Goal: Task Accomplishment & Management: Manage account settings

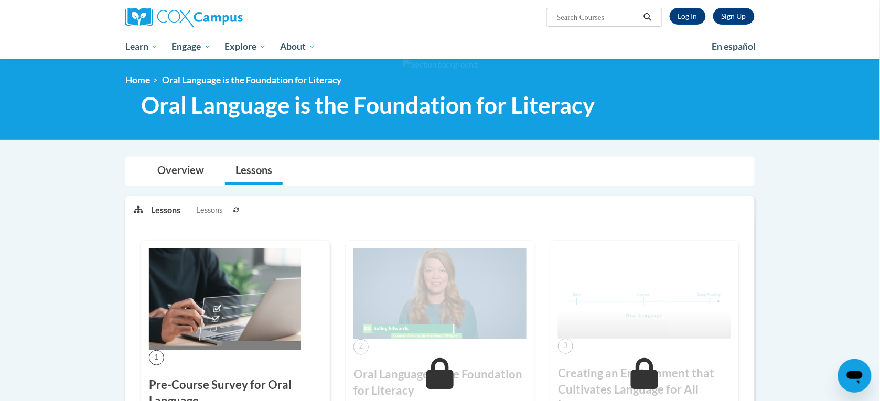
scroll to position [1151, 0]
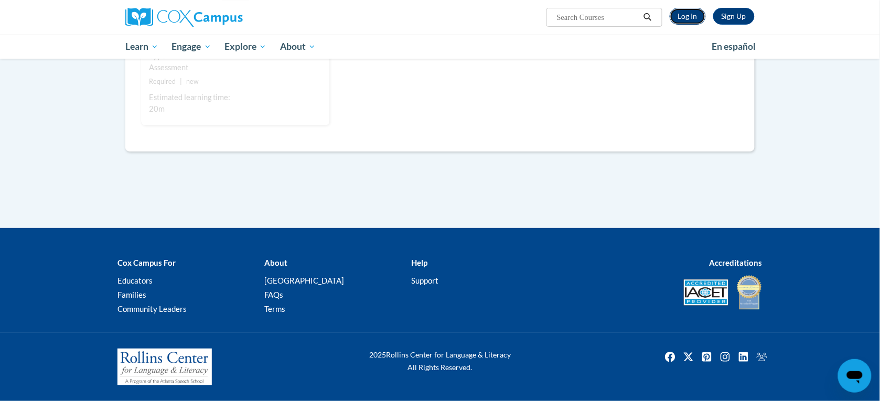
click at [691, 12] on link "Log In" at bounding box center [687, 16] width 36 height 17
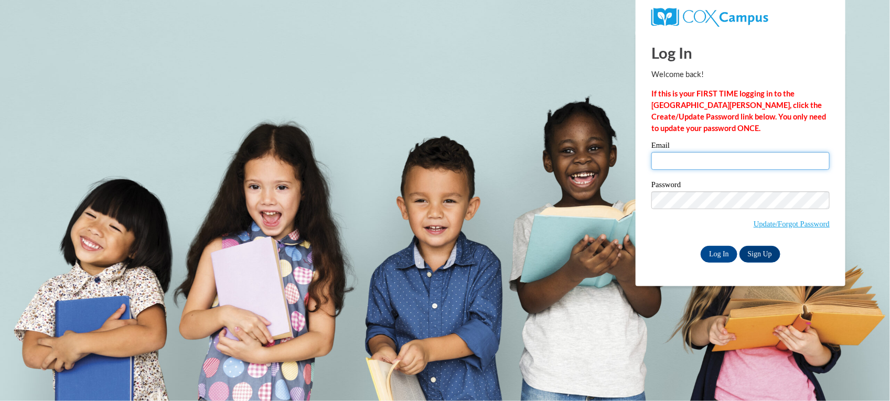
click at [717, 156] on input "Email" at bounding box center [740, 161] width 178 height 18
type input "[EMAIL_ADDRESS][DOMAIN_NAME]"
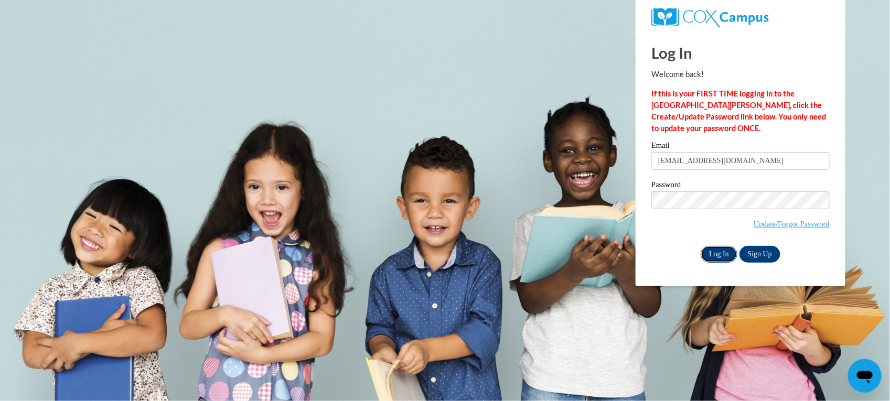
click at [723, 254] on input "Log In" at bounding box center [718, 254] width 37 height 17
